Goal: Navigation & Orientation: Find specific page/section

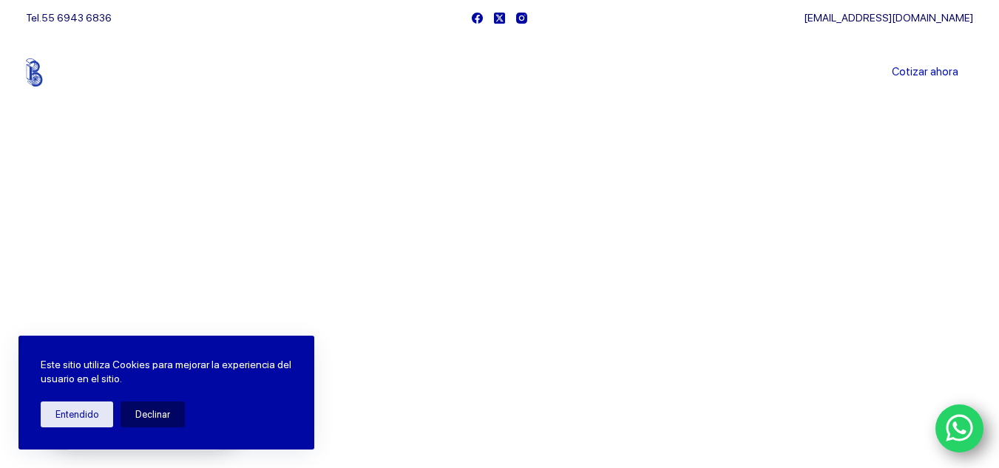
click at [493, 72] on link "Sucursales" at bounding box center [472, 72] width 92 height 0
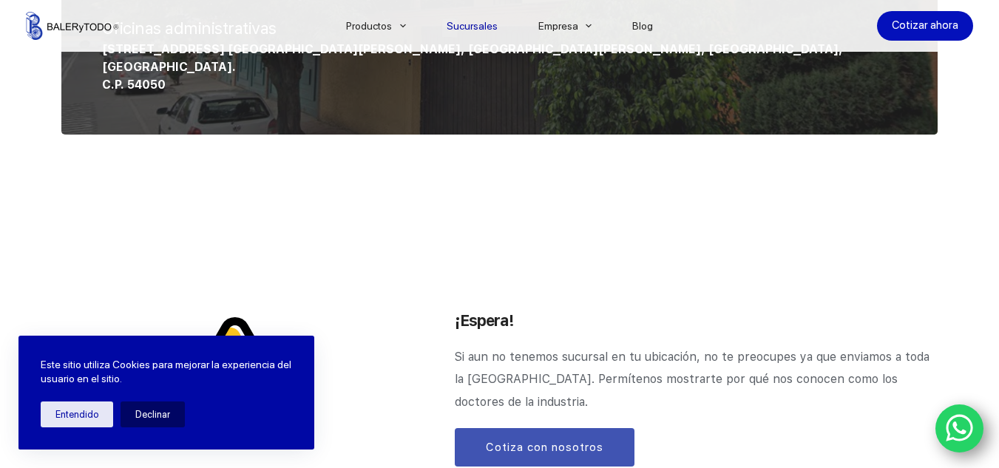
scroll to position [1592, 0]
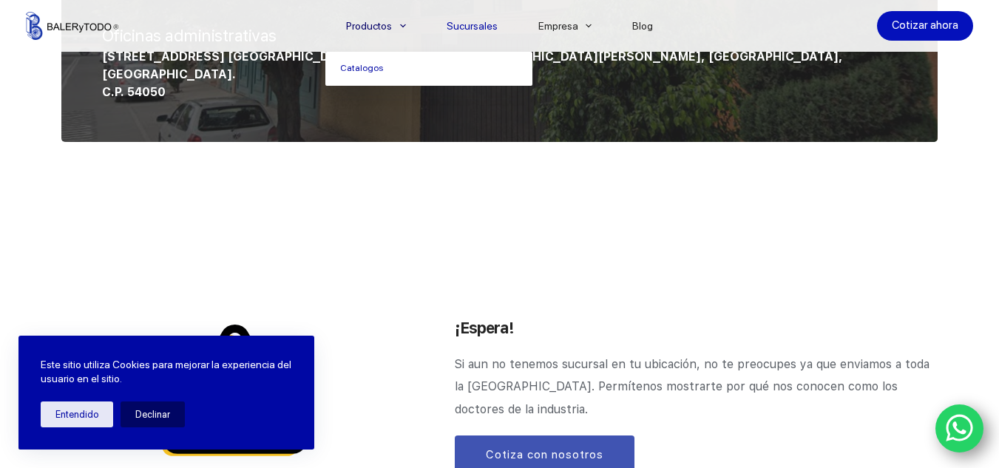
click at [373, 26] on link "Productos" at bounding box center [375, 26] width 101 height 0
click at [406, 24] on icon "Menu Principal" at bounding box center [403, 26] width 6 height 6
click at [394, 26] on link "Productos" at bounding box center [375, 26] width 101 height 0
click at [366, 69] on link "Catalogos" at bounding box center [428, 69] width 207 height 34
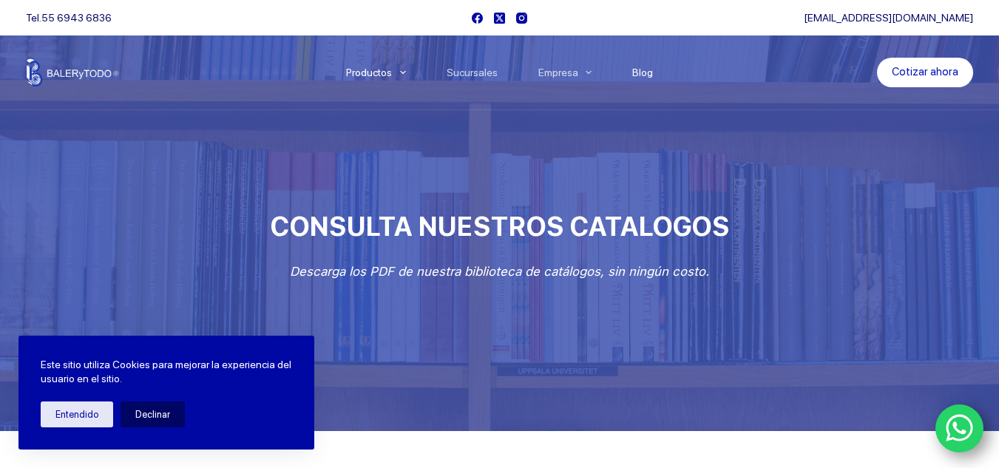
click at [645, 72] on link "Blog" at bounding box center [642, 72] width 61 height 0
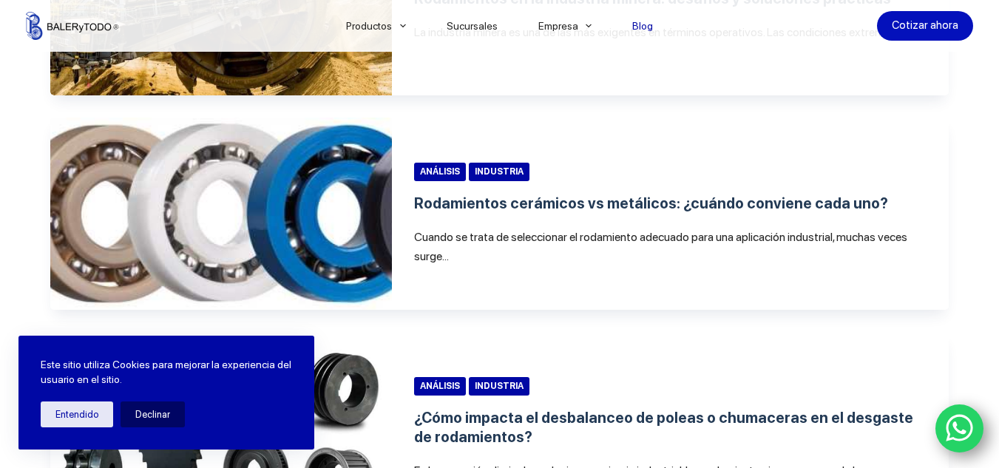
scroll to position [1257, 0]
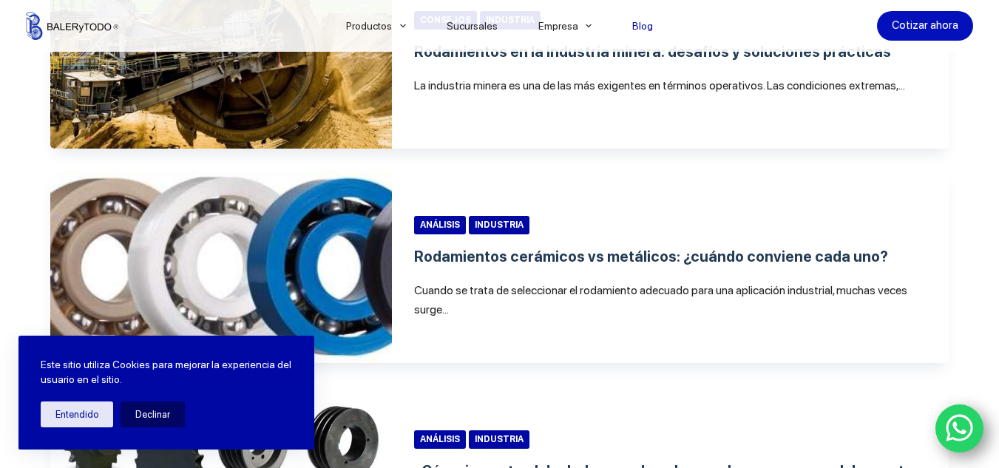
click at [656, 50] on li "Blog" at bounding box center [642, 26] width 61 height 52
